Goal: Check status: Check status

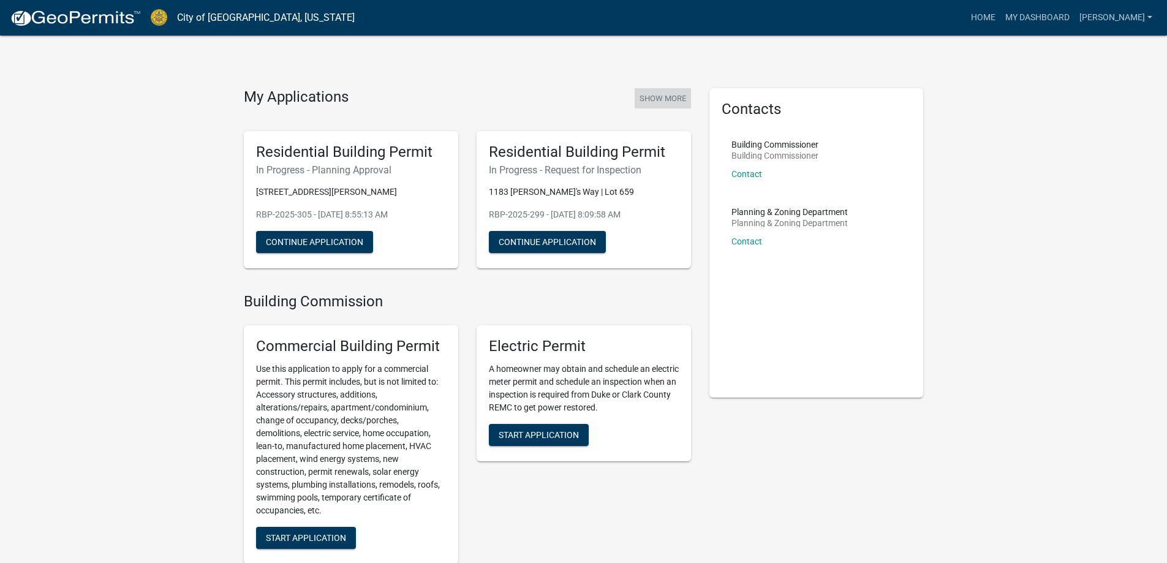
click at [673, 98] on button "Show More" at bounding box center [663, 98] width 56 height 20
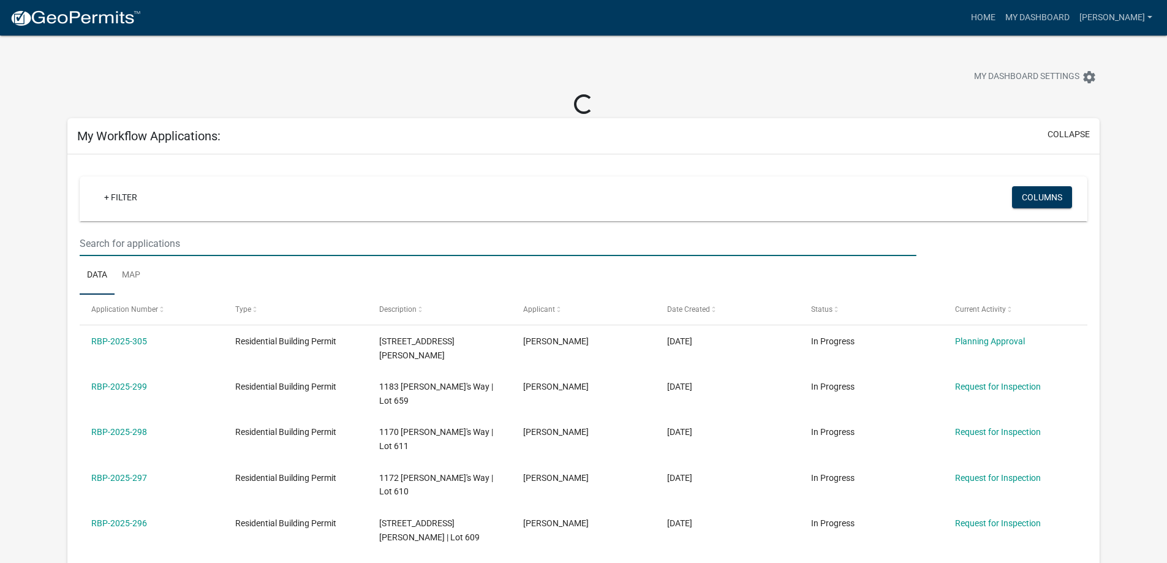
click at [111, 242] on input "text" at bounding box center [498, 243] width 836 height 25
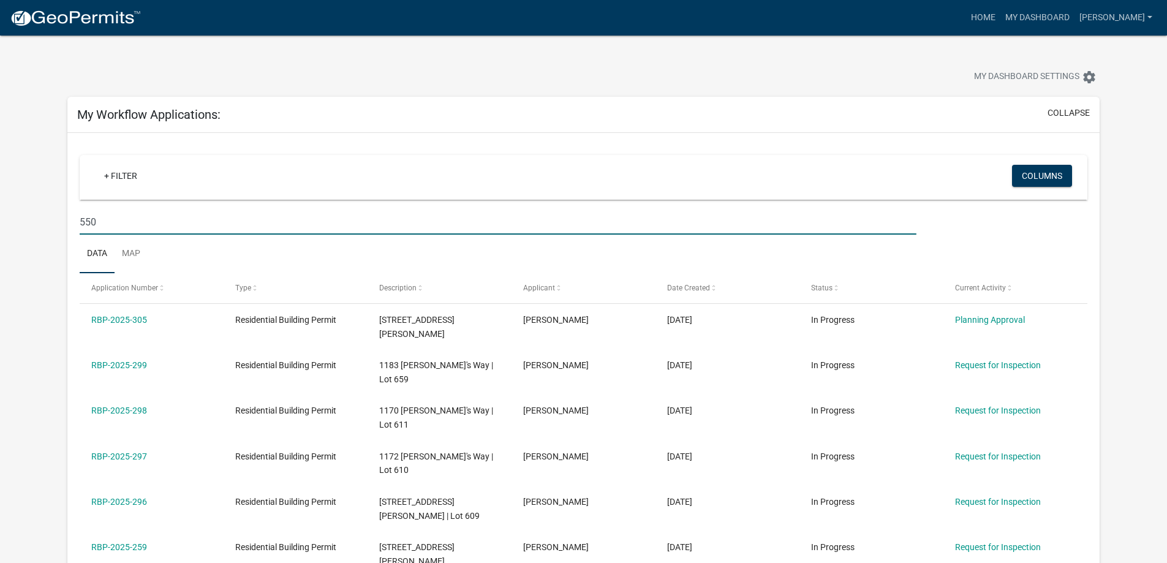
type input "550"
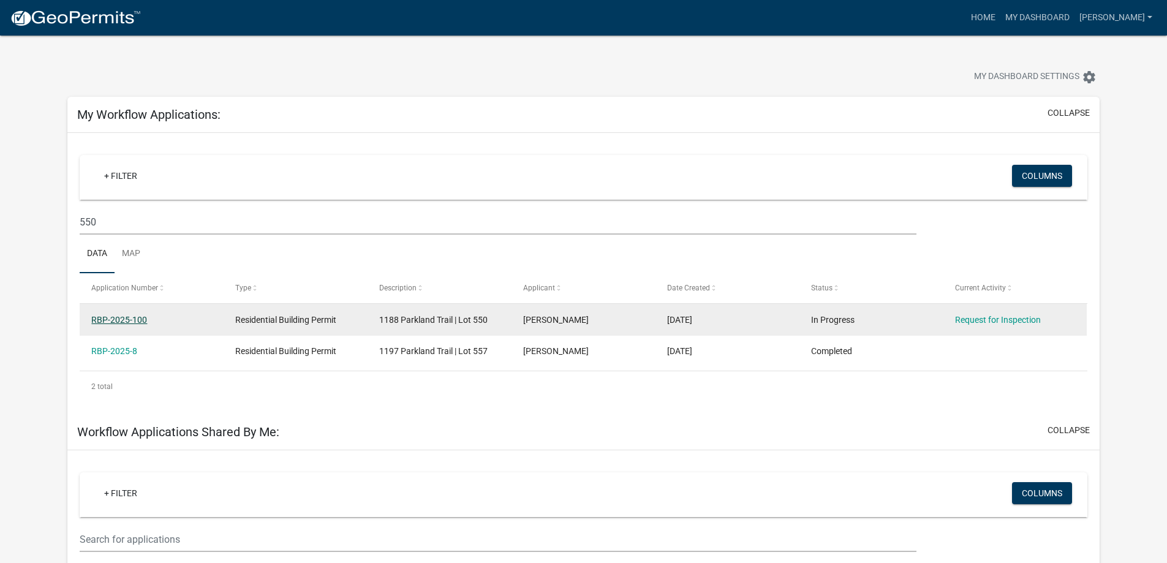
drag, startPoint x: 123, startPoint y: 322, endPoint x: 130, endPoint y: 319, distance: 8.0
click at [123, 320] on link "RBP-2025-100" at bounding box center [119, 320] width 56 height 10
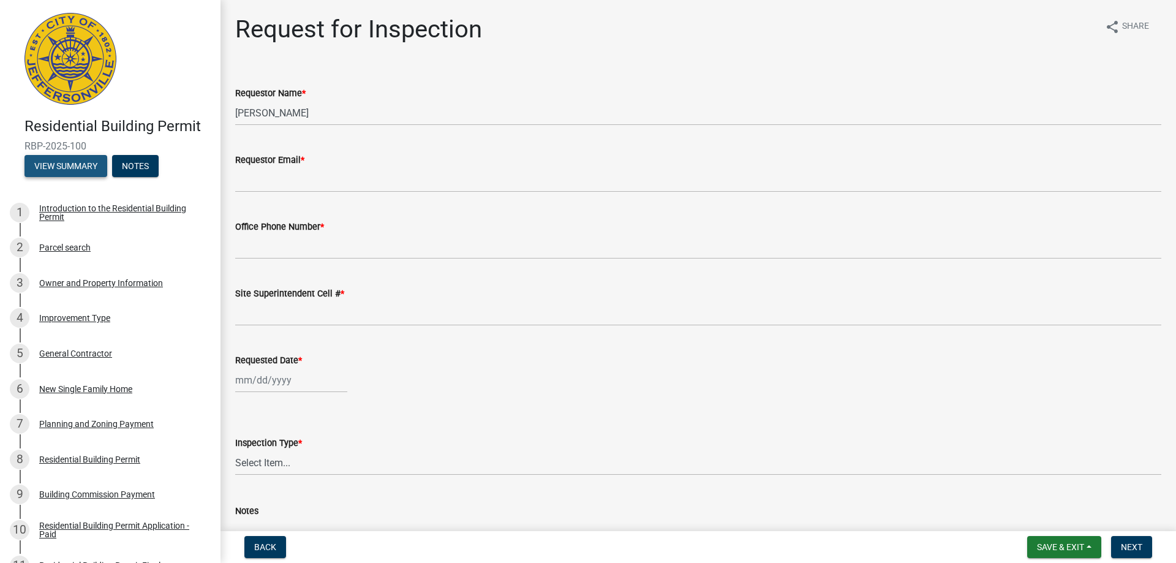
click at [33, 163] on button "View Summary" at bounding box center [66, 166] width 83 height 22
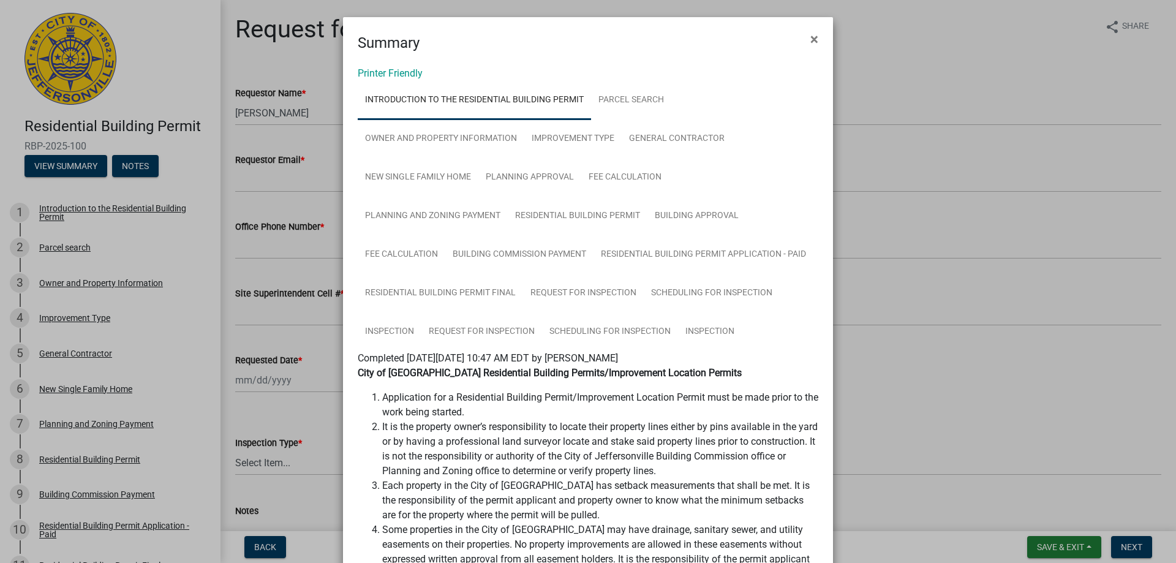
drag, startPoint x: 809, startPoint y: 34, endPoint x: 766, endPoint y: 48, distance: 44.8
click at [811, 34] on span "×" at bounding box center [815, 39] width 8 height 17
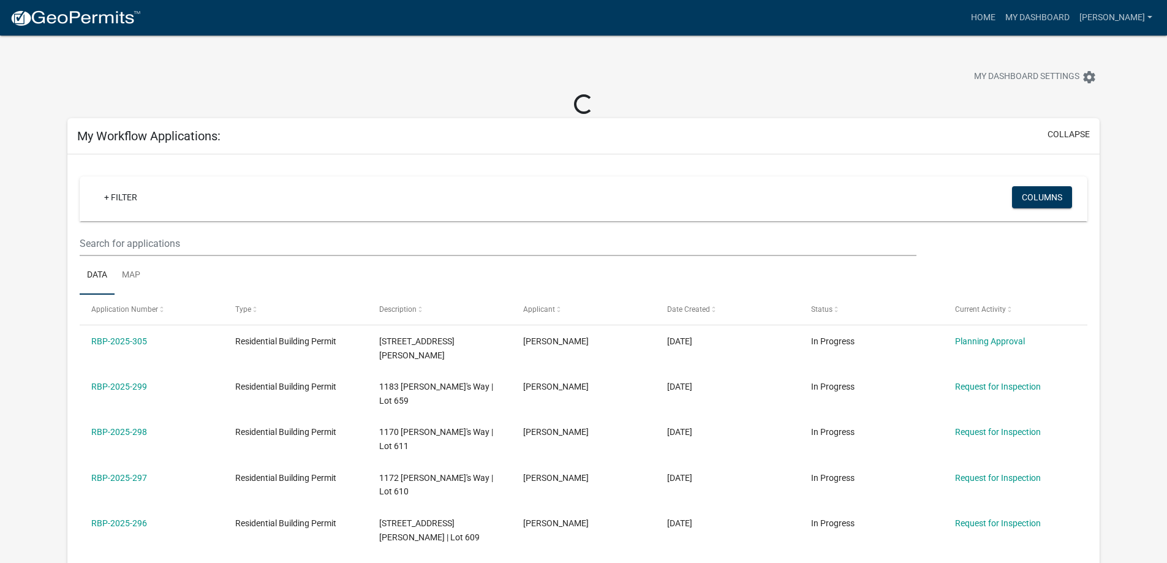
drag, startPoint x: 7, startPoint y: 1, endPoint x: 401, endPoint y: 61, distance: 399.1
click at [413, 51] on div "My Dashboard Settings settings" at bounding box center [583, 64] width 1051 height 56
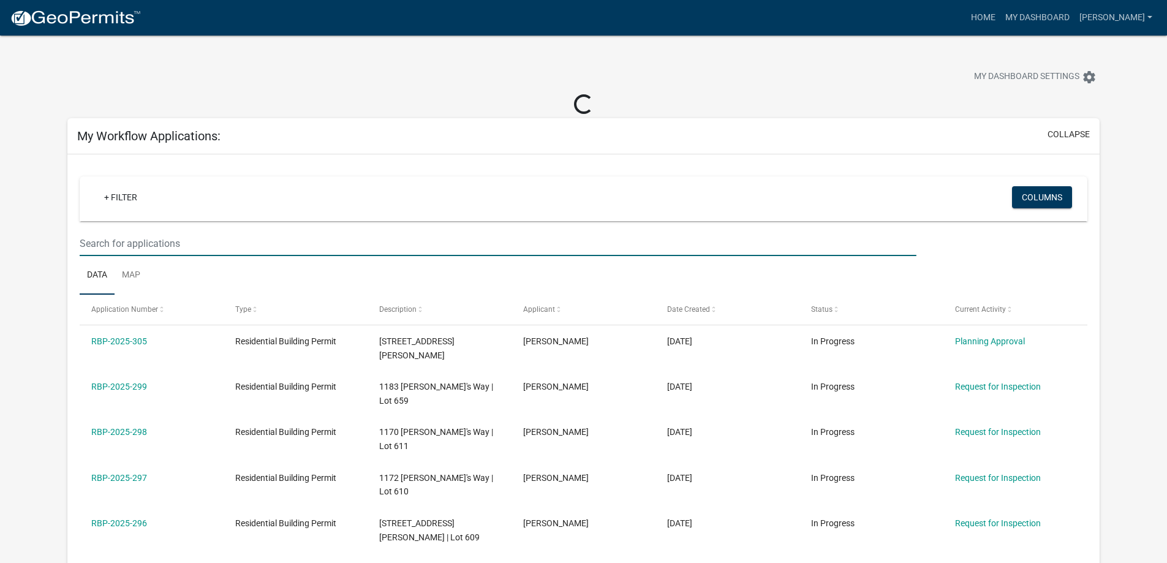
click at [114, 243] on input "text" at bounding box center [498, 243] width 836 height 25
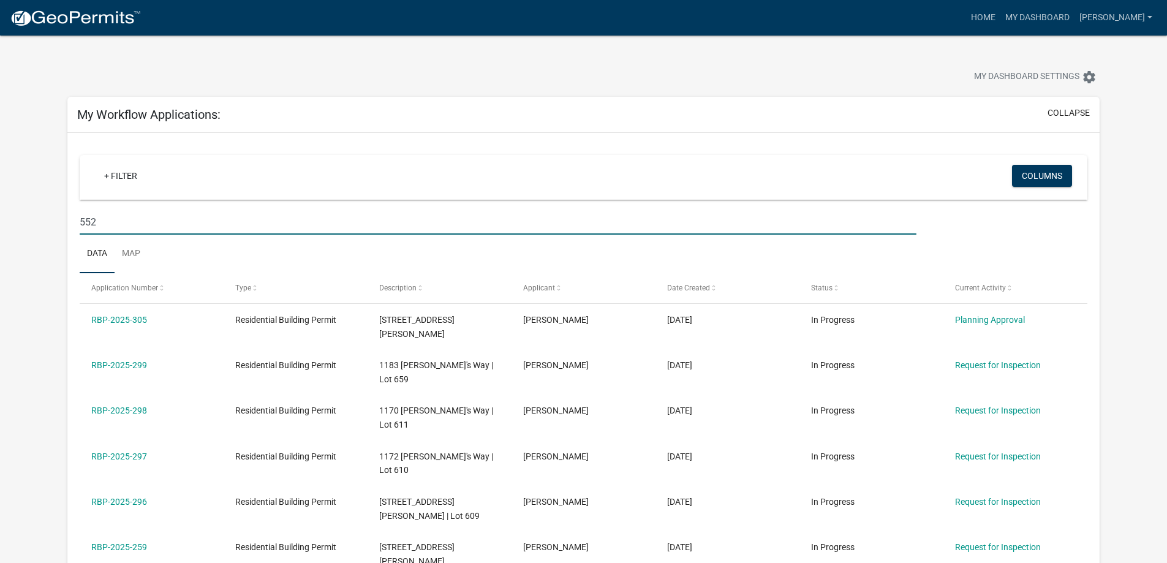
type input "552"
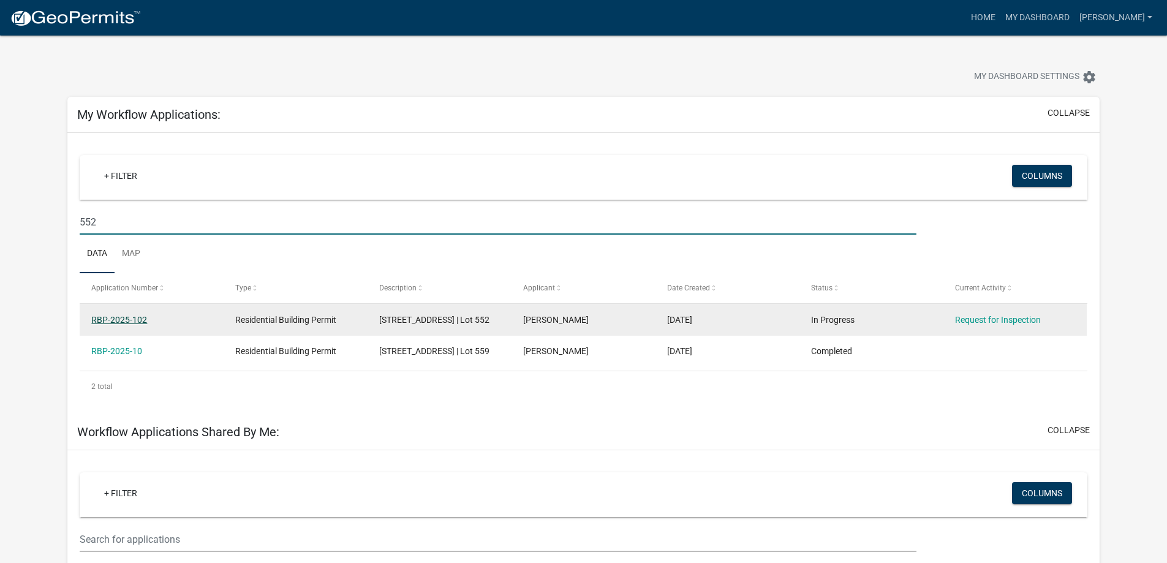
click at [123, 316] on link "RBP-2025-102" at bounding box center [119, 320] width 56 height 10
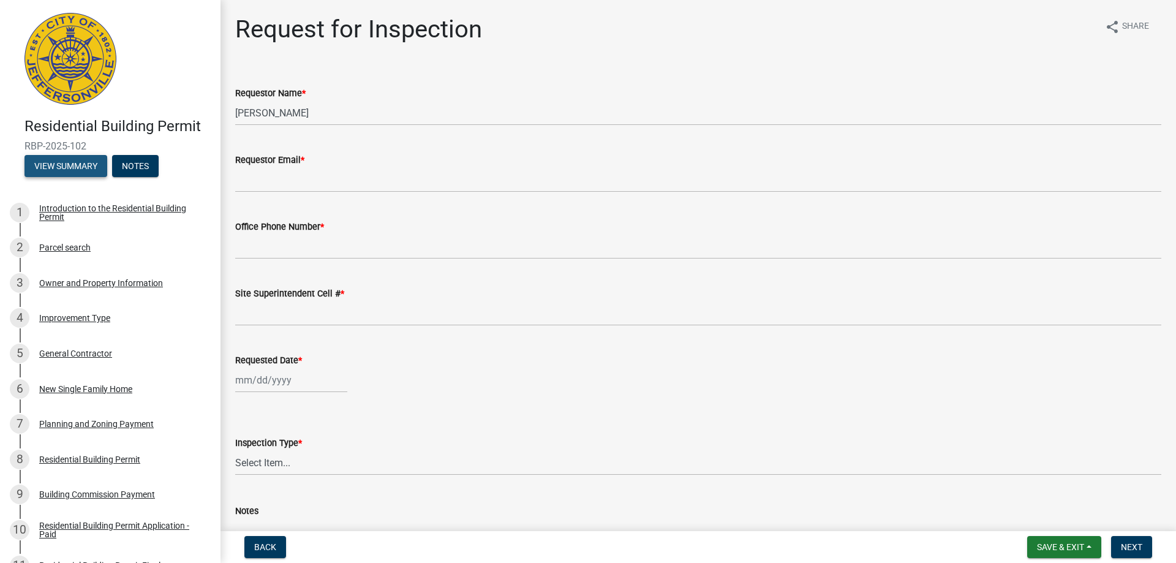
click at [70, 165] on button "View Summary" at bounding box center [66, 166] width 83 height 22
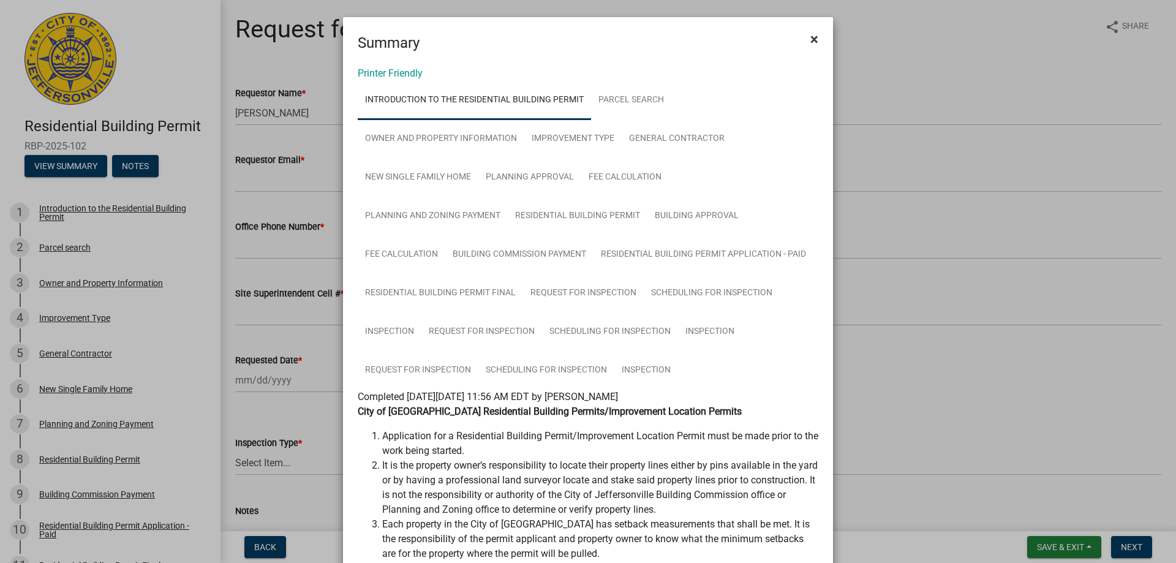
click at [811, 31] on span "×" at bounding box center [815, 39] width 8 height 17
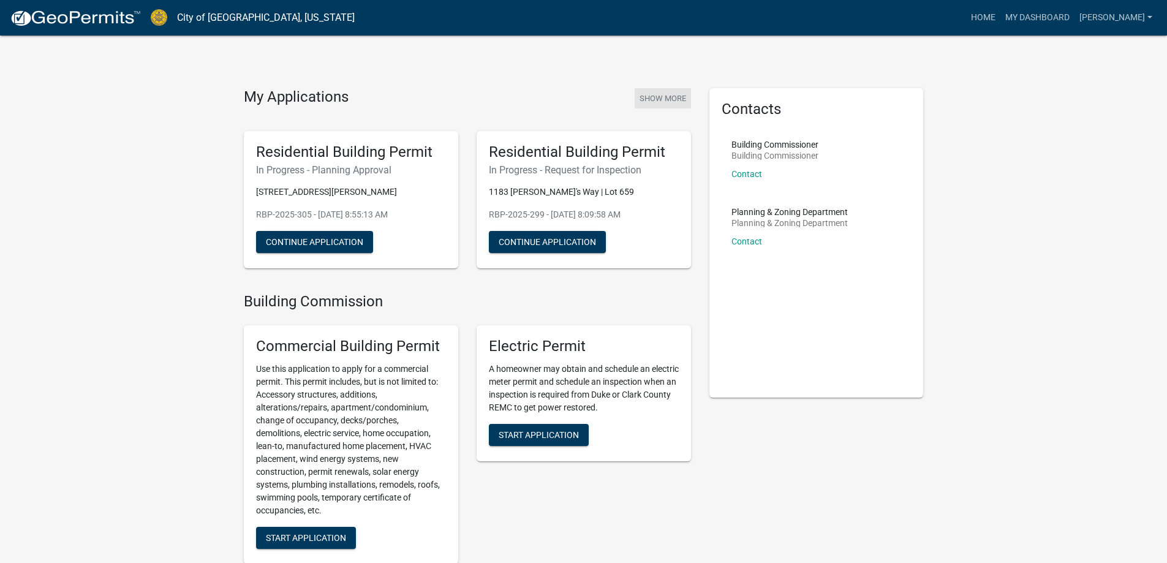
click at [657, 97] on button "Show More" at bounding box center [663, 98] width 56 height 20
